Goal: Task Accomplishment & Management: Use online tool/utility

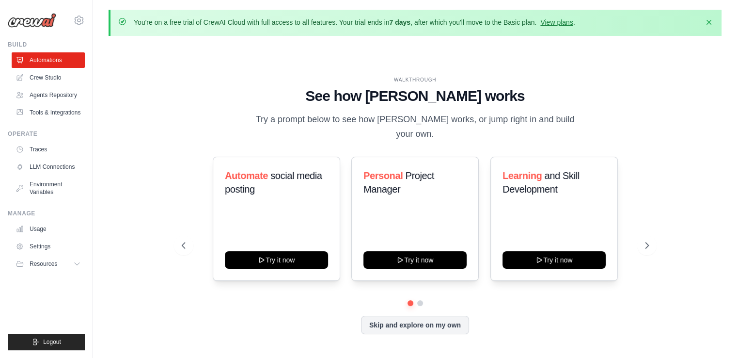
click at [267, 80] on div "WALKTHROUGH See how [PERSON_NAME] works Try a prompt below to see how [PERSON_N…" at bounding box center [415, 213] width 613 height 338
drag, startPoint x: 267, startPoint y: 80, endPoint x: 231, endPoint y: 76, distance: 35.6
click at [231, 76] on div "WALKTHROUGH See how [PERSON_NAME] works Try a prompt below to see how [PERSON_N…" at bounding box center [415, 213] width 613 height 338
click at [712, 16] on button "Dismiss" at bounding box center [709, 22] width 16 height 16
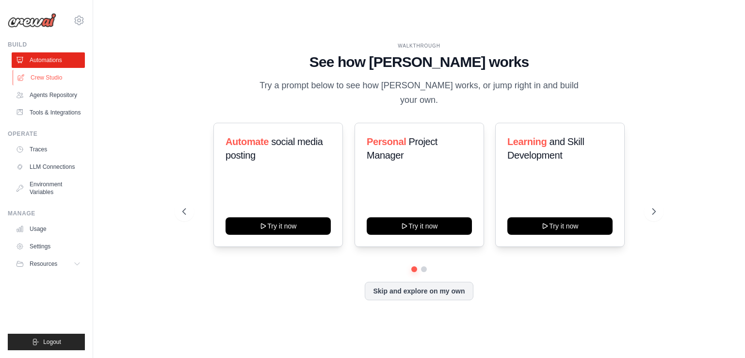
click at [32, 75] on link "Crew Studio" at bounding box center [49, 78] width 73 height 16
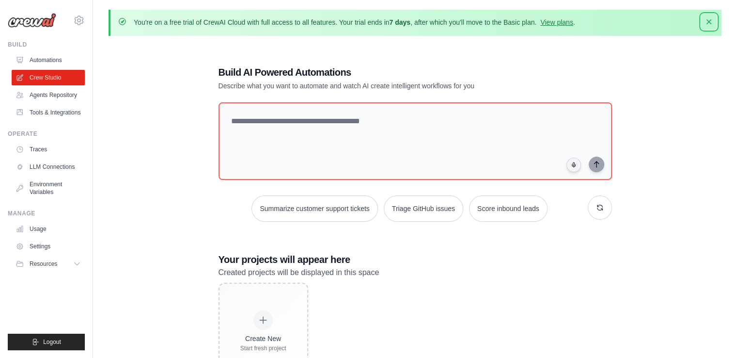
click at [709, 22] on icon "button" at bounding box center [709, 21] width 5 height 5
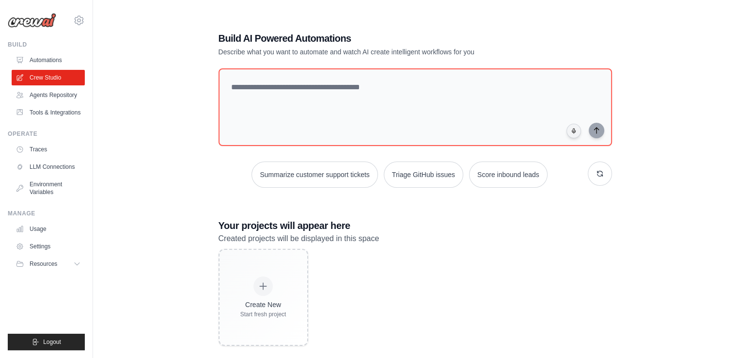
click at [687, 89] on div "Build AI Powered Automations Describe what you want to automate and watch AI cr…" at bounding box center [415, 189] width 613 height 358
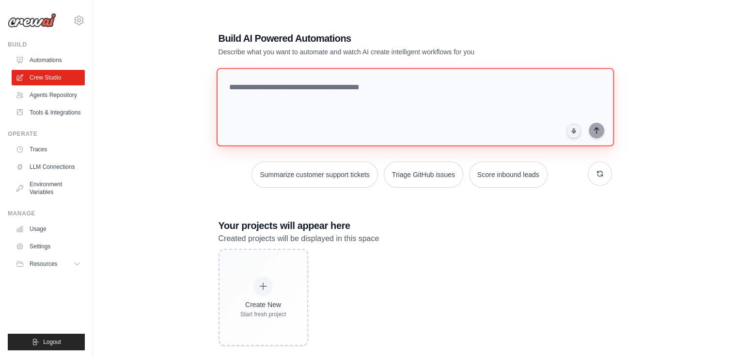
click at [451, 86] on textarea at bounding box center [414, 107] width 397 height 79
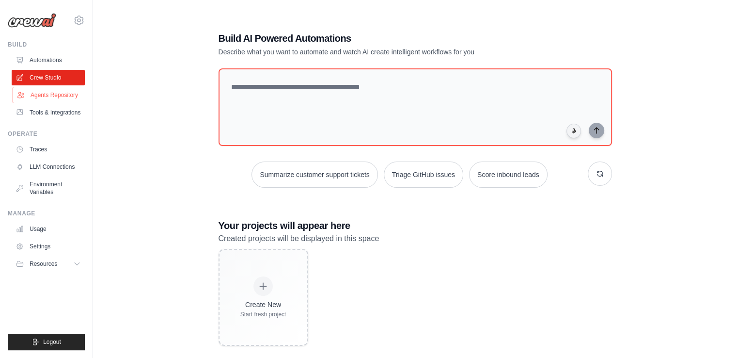
click at [66, 100] on link "Agents Repository" at bounding box center [49, 95] width 73 height 16
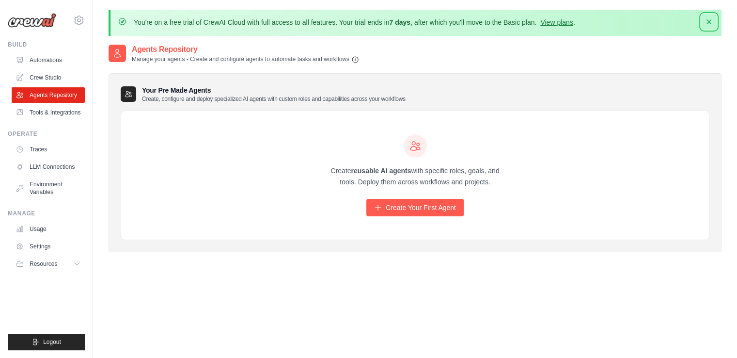
click at [705, 18] on icon "button" at bounding box center [709, 22] width 10 height 10
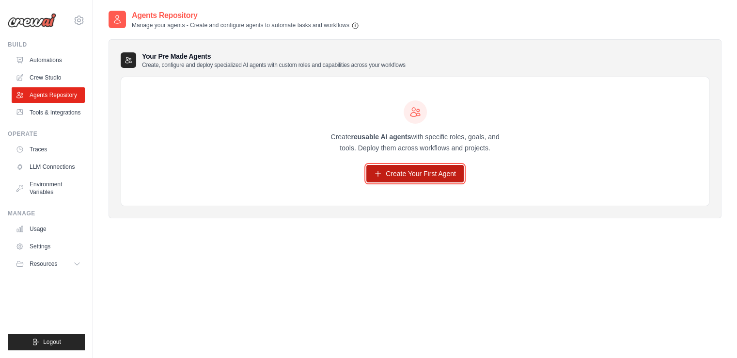
click at [417, 172] on link "Create Your First Agent" at bounding box center [414, 173] width 97 height 17
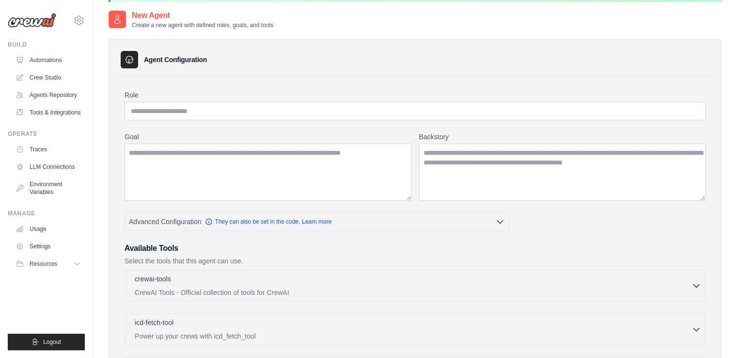
scroll to position [48, 0]
